Goal: Task Accomplishment & Management: Use online tool/utility

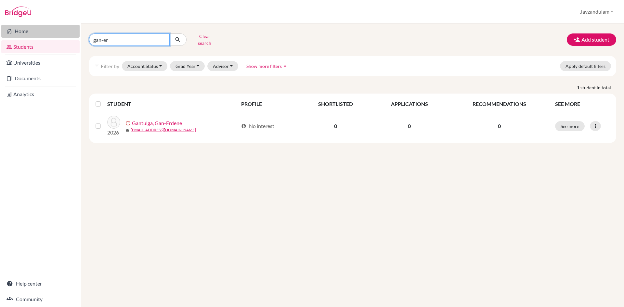
drag, startPoint x: 133, startPoint y: 39, endPoint x: 55, endPoint y: 33, distance: 78.6
click at [55, 33] on div "Home Students Universities Documents Analytics Help center Community Students o…" at bounding box center [312, 153] width 624 height 307
type input "margad"
click button "submit" at bounding box center [177, 39] width 17 height 12
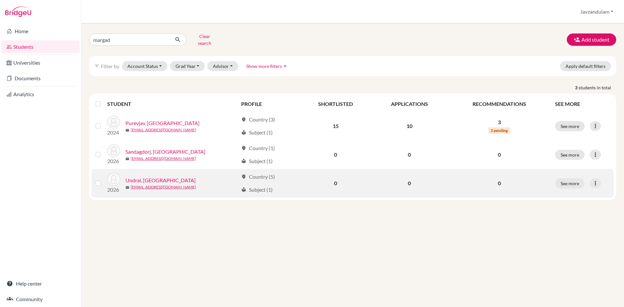
click at [143, 177] on link "Undral, [GEOGRAPHIC_DATA]" at bounding box center [161, 181] width 70 height 8
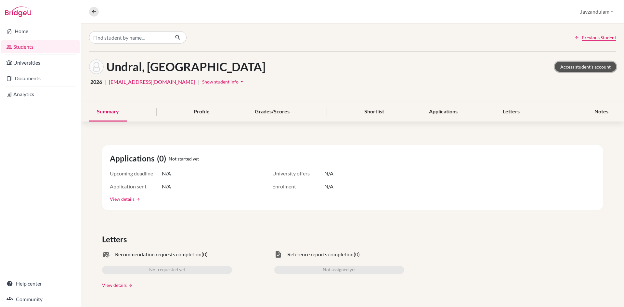
click at [588, 65] on link "Access student's account" at bounding box center [585, 67] width 61 height 10
click at [36, 78] on link "Documents" at bounding box center [40, 78] width 78 height 13
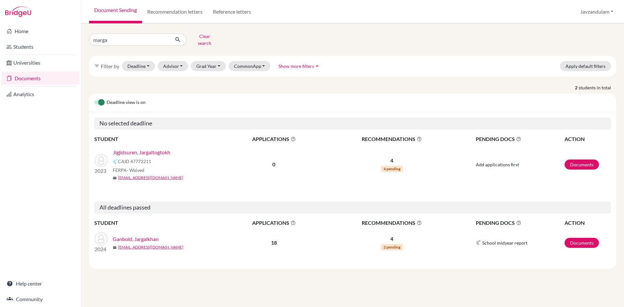
type input "margad"
click button "submit" at bounding box center [177, 39] width 17 height 12
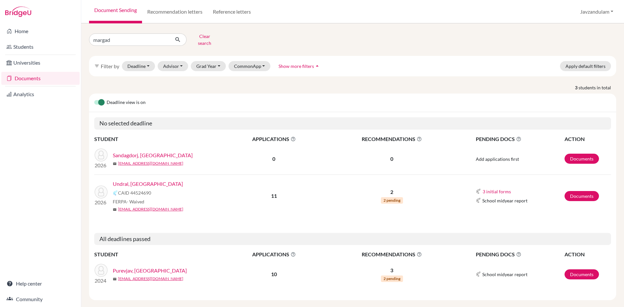
click at [134, 180] on link "Undral, [GEOGRAPHIC_DATA]" at bounding box center [148, 184] width 70 height 8
drag, startPoint x: 133, startPoint y: 41, endPoint x: 43, endPoint y: 38, distance: 90.1
click at [45, 39] on div "Home Students Universities Documents Analytics Help center Community Document S…" at bounding box center [312, 153] width 624 height 307
type input "sodbil"
click button "submit" at bounding box center [177, 39] width 17 height 12
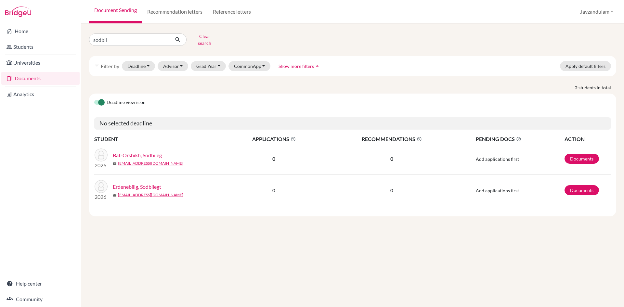
click at [140, 152] on link "Bat-Orshikh, Sodbileg" at bounding box center [137, 156] width 49 height 8
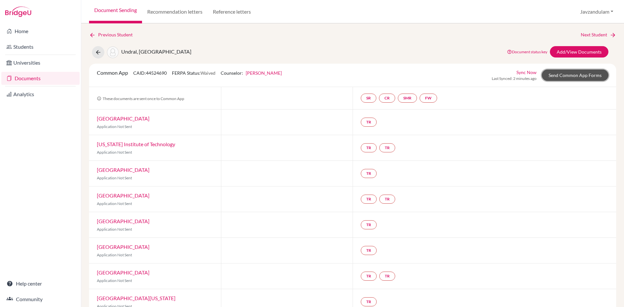
click at [564, 75] on link "Send Common App Forms" at bounding box center [575, 75] width 67 height 11
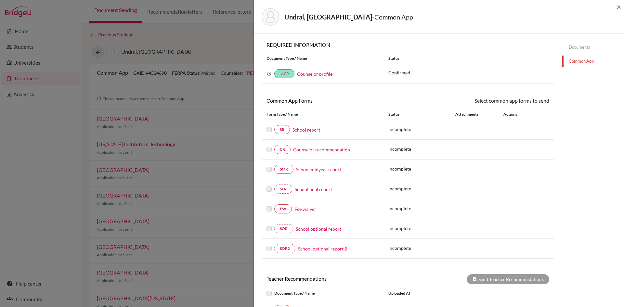
click at [622, 7] on div "Undral, Margad - Common App ×" at bounding box center [439, 16] width 370 height 33
click at [621, 6] on div "Undral, Margad - Common App ×" at bounding box center [439, 16] width 370 height 33
click at [620, 6] on span "×" at bounding box center [619, 6] width 5 height 9
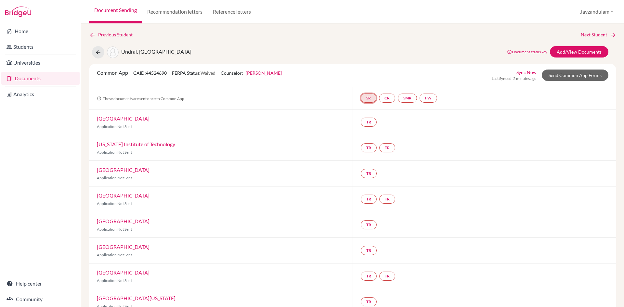
click at [371, 99] on link "SR" at bounding box center [369, 98] width 16 height 9
click at [565, 73] on link "Send Common App Forms" at bounding box center [575, 75] width 67 height 11
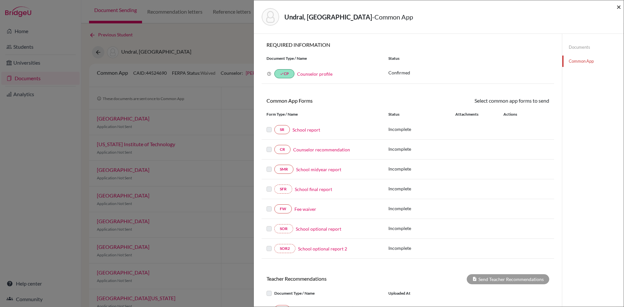
click at [620, 10] on span "×" at bounding box center [619, 6] width 5 height 9
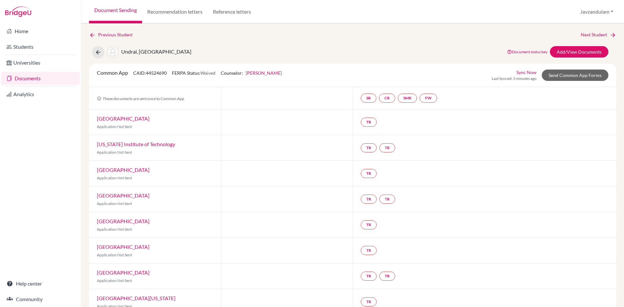
drag, startPoint x: 213, startPoint y: 27, endPoint x: 206, endPoint y: 25, distance: 6.7
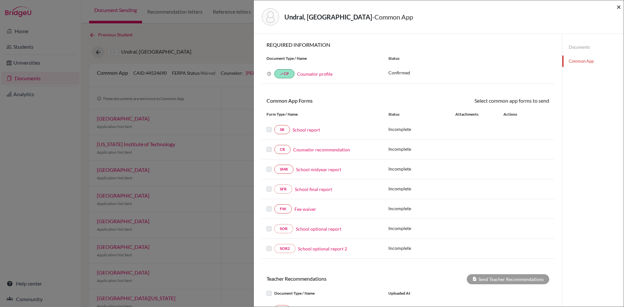
click at [621, 5] on span "×" at bounding box center [619, 6] width 5 height 9
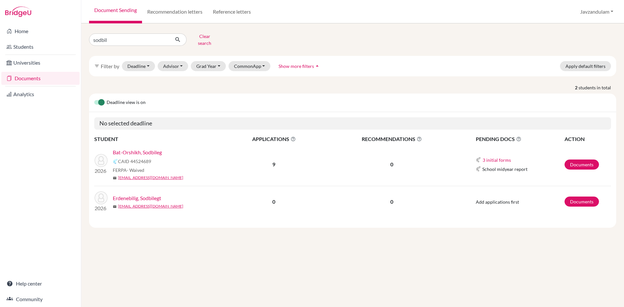
click at [592, 24] on div "sodbil Clear search filter_list Filter by Deadline - Select a date range Or dou…" at bounding box center [352, 165] width 543 height 284
click at [148, 149] on link "Bat-Orshikh, Sodbileg" at bounding box center [137, 153] width 49 height 8
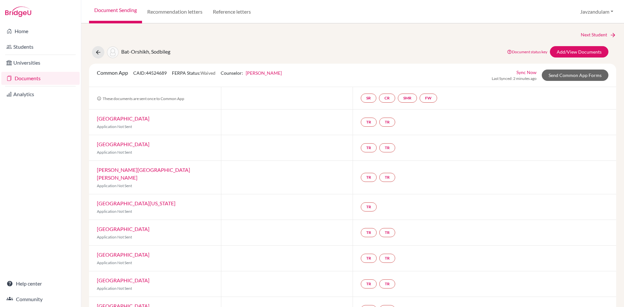
click at [526, 71] on link "Sync Now" at bounding box center [527, 72] width 20 height 7
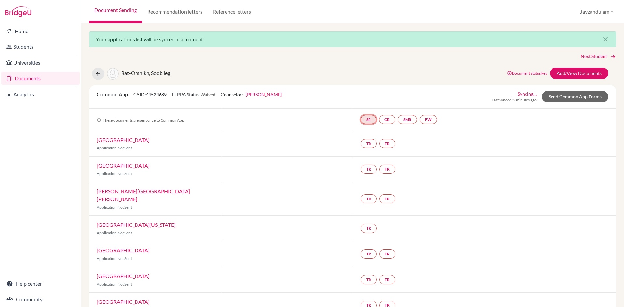
click at [366, 119] on link "SR" at bounding box center [369, 119] width 16 height 9
click at [565, 95] on link "Send Common App Forms" at bounding box center [575, 96] width 67 height 11
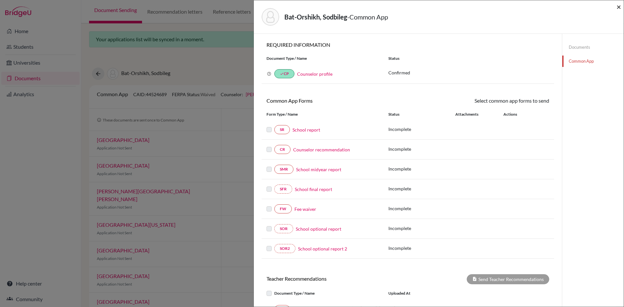
click at [620, 7] on span "×" at bounding box center [619, 6] width 5 height 9
